Goal: Task Accomplishment & Management: Complete application form

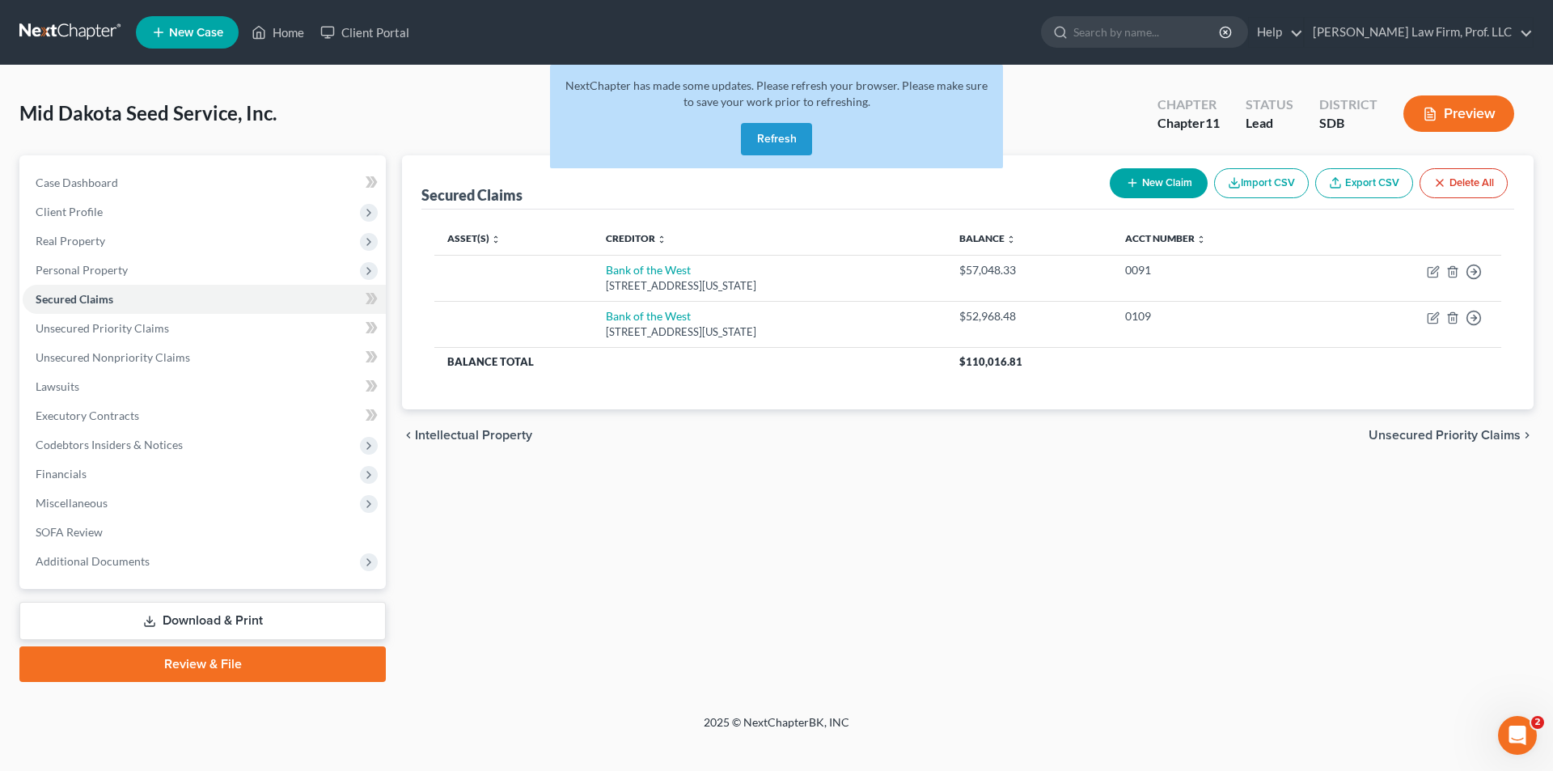
drag, startPoint x: 760, startPoint y: 133, endPoint x: 669, endPoint y: 109, distance: 94.5
click at [760, 133] on button "Refresh" at bounding box center [776, 139] width 71 height 32
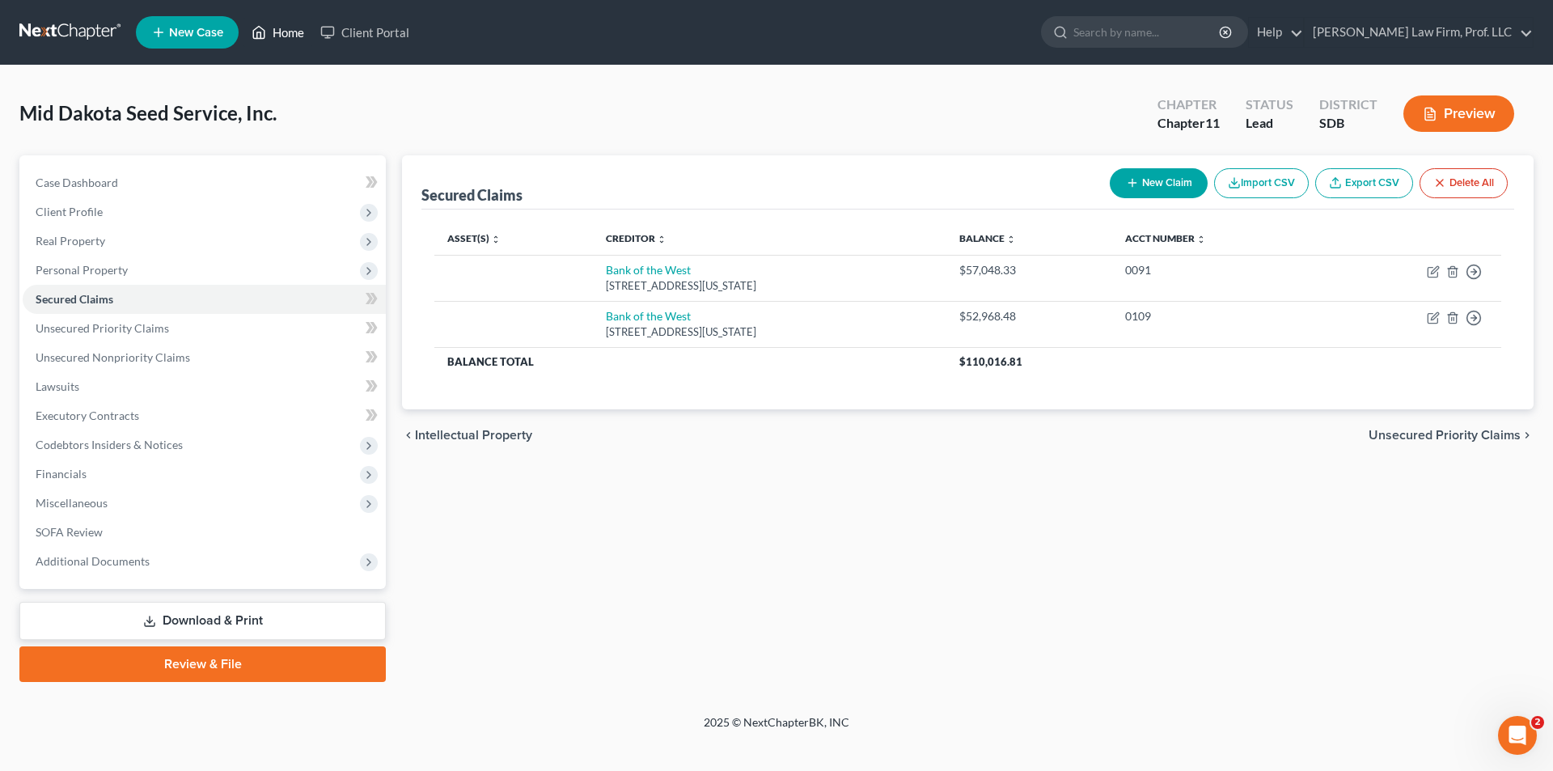
click at [270, 36] on link "Home" at bounding box center [277, 32] width 69 height 29
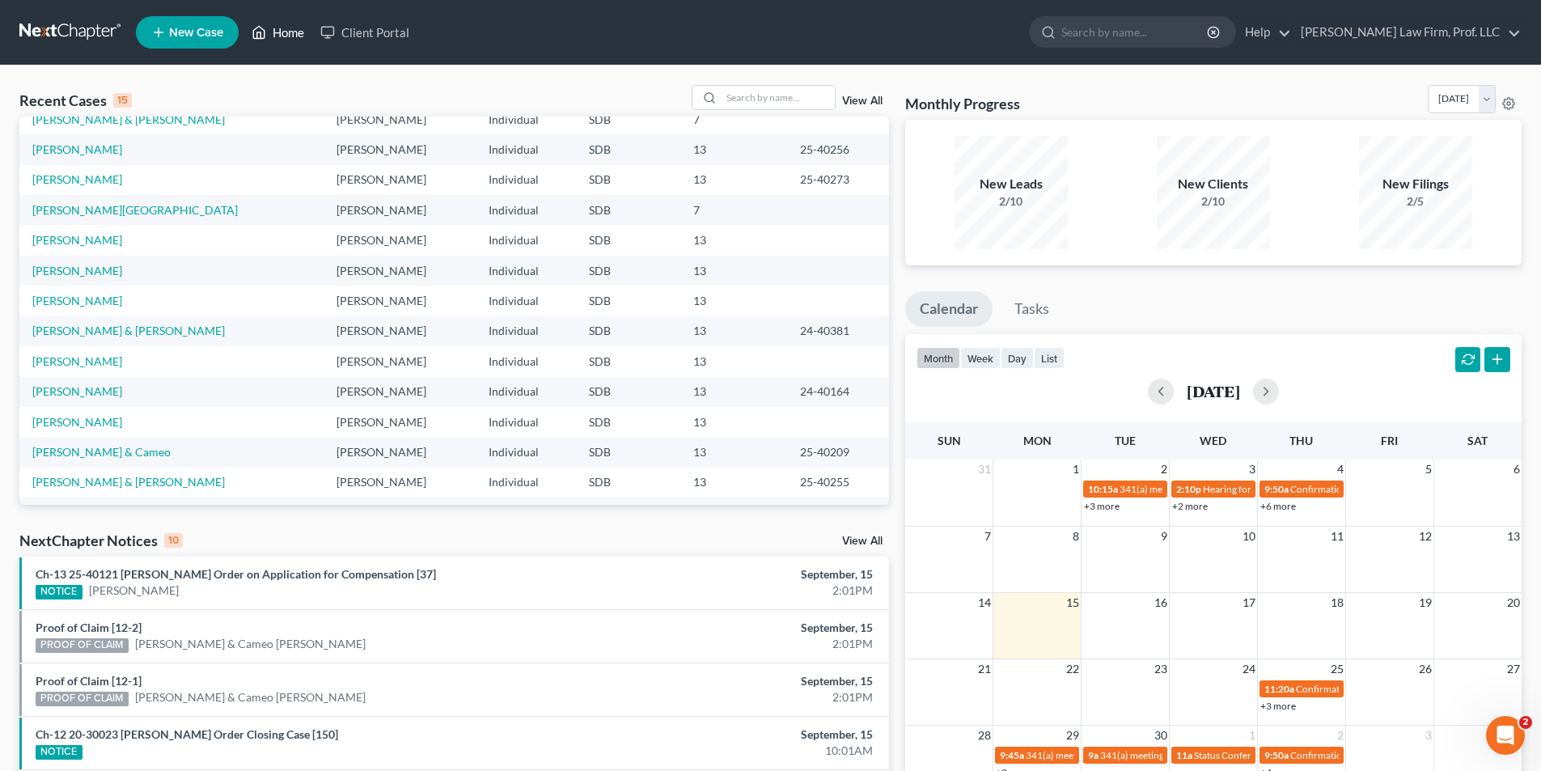
scroll to position [81, 0]
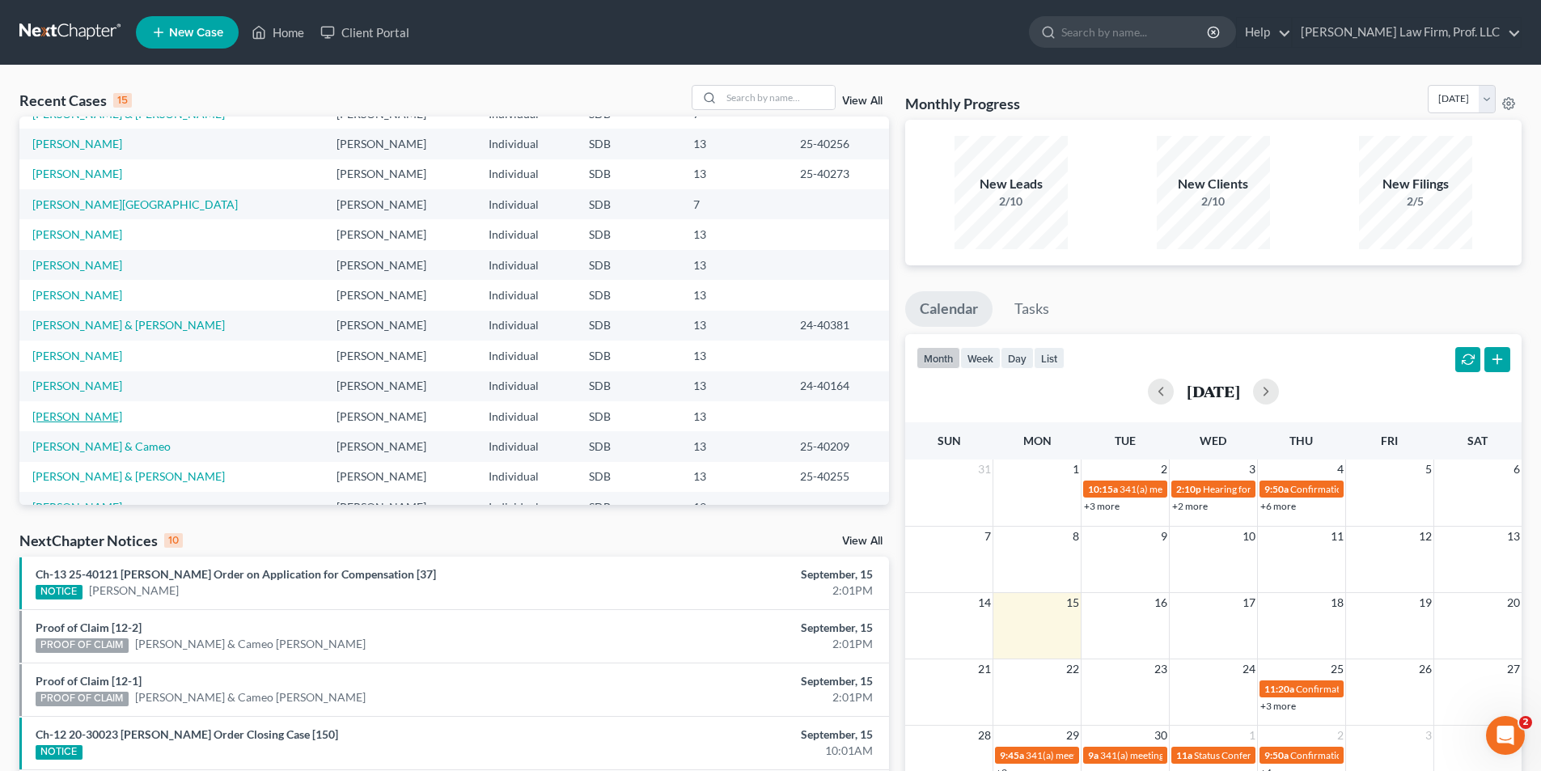
click at [82, 415] on link "[PERSON_NAME]" at bounding box center [77, 416] width 90 height 14
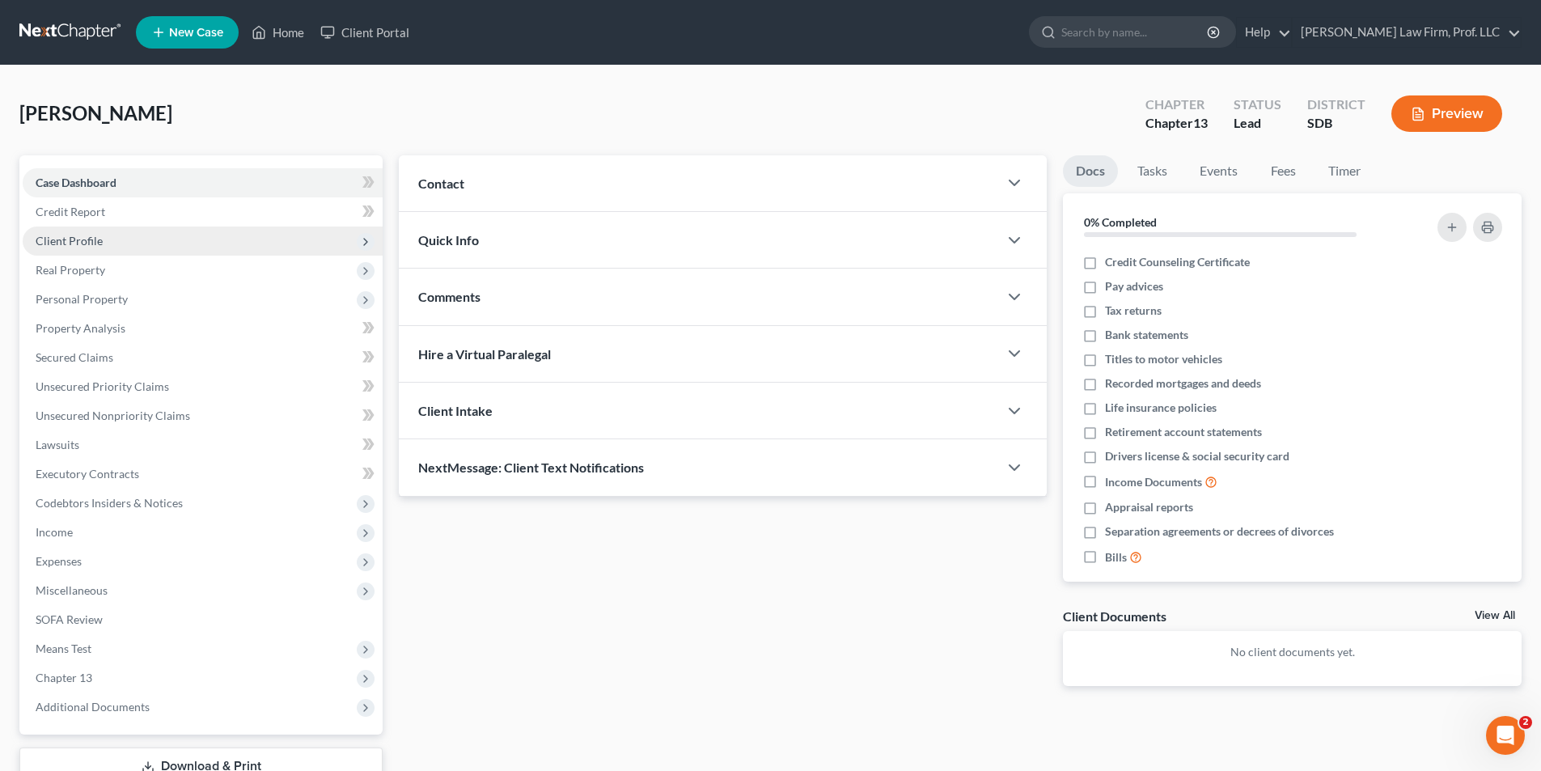
click at [86, 244] on span "Client Profile" at bounding box center [69, 241] width 67 height 14
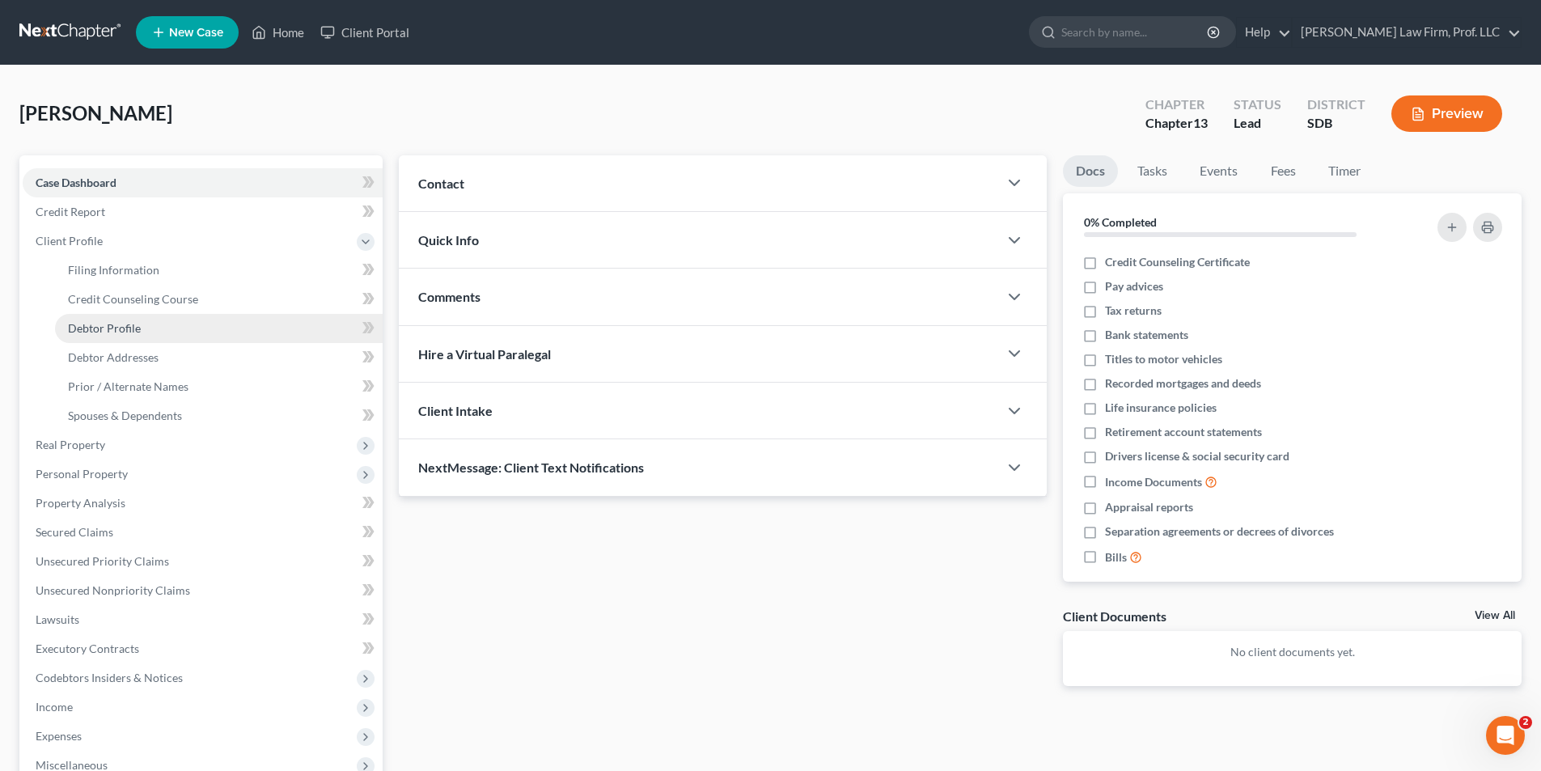
click at [137, 335] on link "Debtor Profile" at bounding box center [219, 328] width 328 height 29
select select "0"
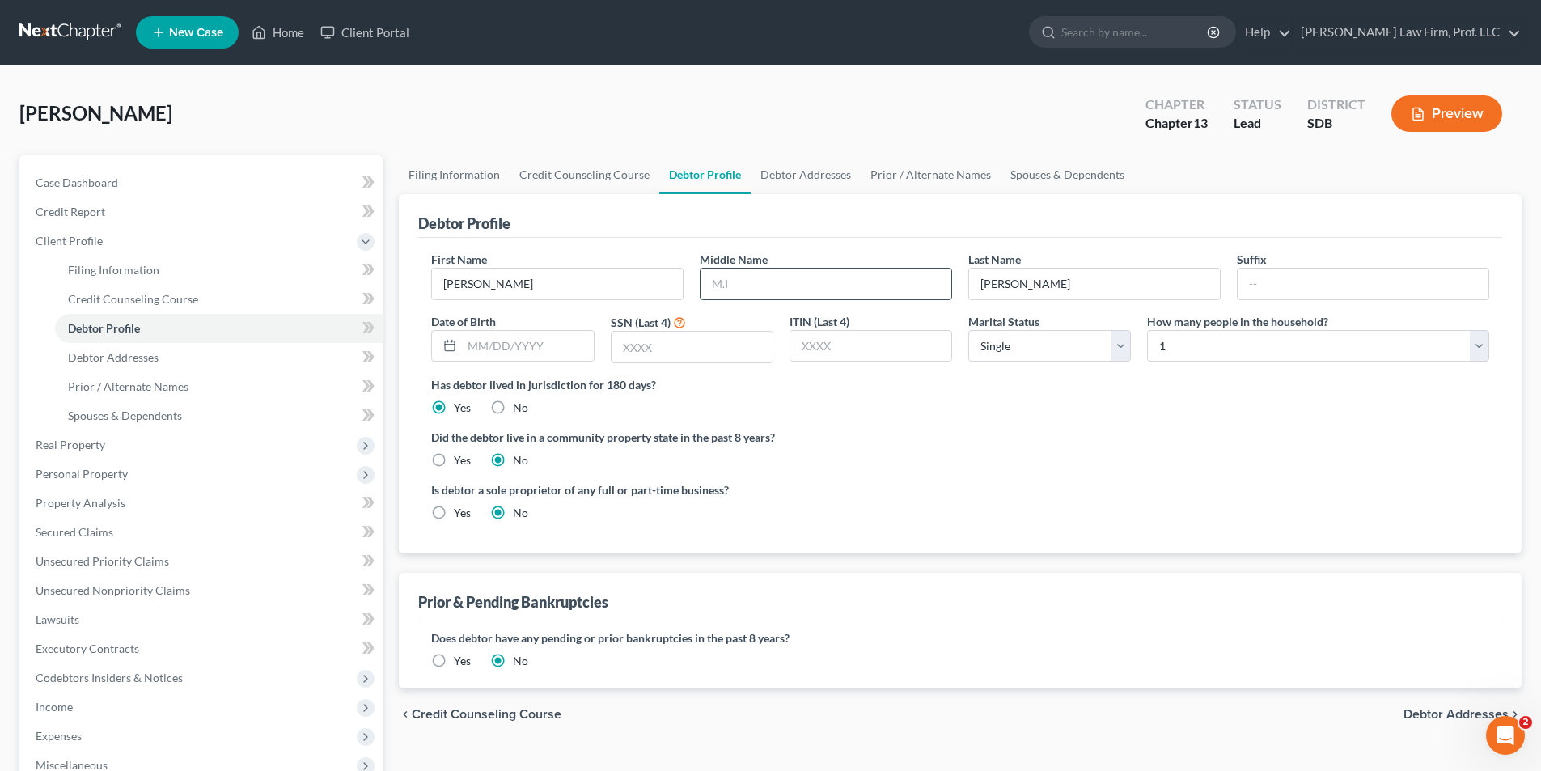
click at [781, 281] on input "text" at bounding box center [825, 283] width 251 height 31
click at [741, 357] on input "text" at bounding box center [691, 347] width 161 height 31
drag, startPoint x: 906, startPoint y: 343, endPoint x: 945, endPoint y: 342, distance: 39.6
click at [906, 343] on input "text" at bounding box center [870, 346] width 161 height 31
drag, startPoint x: 1024, startPoint y: 458, endPoint x: 976, endPoint y: 463, distance: 48.0
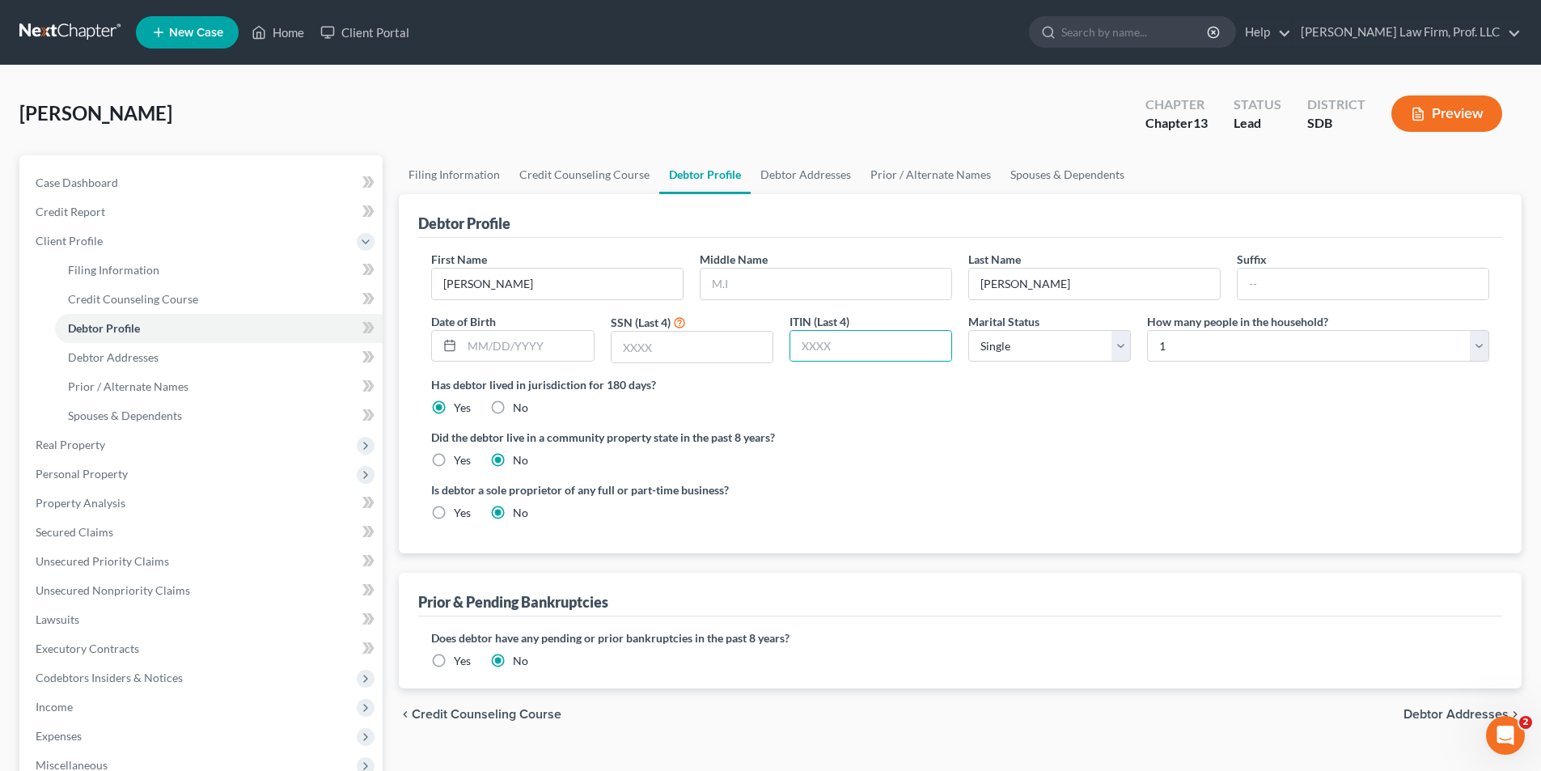
click at [1024, 458] on div "Did the debtor live in a community property state in the past 8 years? Yes No" at bounding box center [960, 449] width 1058 height 40
click at [811, 170] on link "Debtor Addresses" at bounding box center [805, 174] width 110 height 39
select select "0"
